Goal: Task Accomplishment & Management: Manage account settings

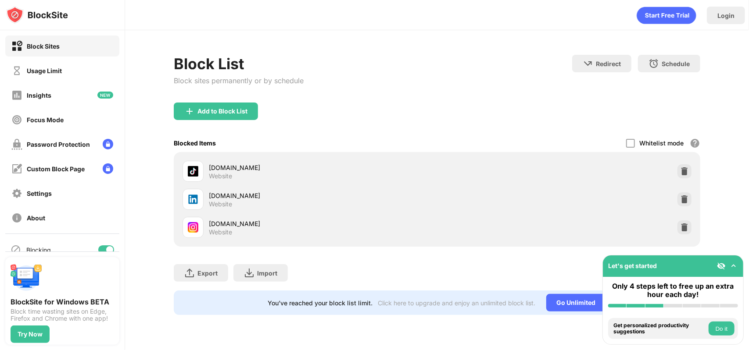
click at [676, 197] on div "linkedin.com Website" at bounding box center [437, 200] width 516 height 28
click at [683, 200] on img at bounding box center [684, 199] width 9 height 9
